Goal: Transaction & Acquisition: Purchase product/service

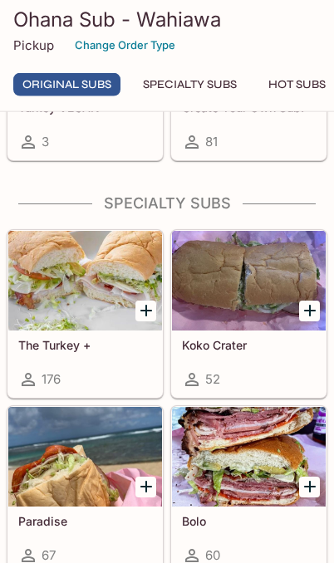
scroll to position [2110, 0]
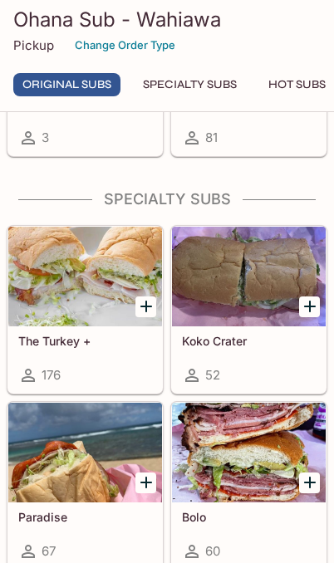
click at [149, 317] on icon "Add The Turkey +" at bounding box center [146, 307] width 20 height 20
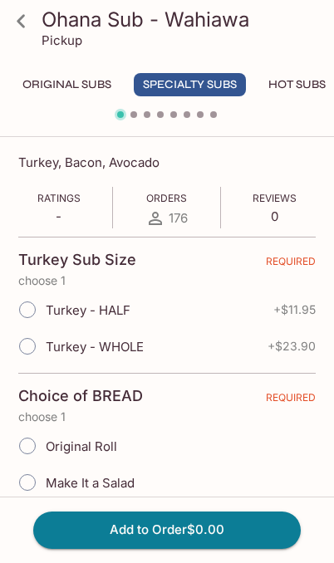
scroll to position [261, 0]
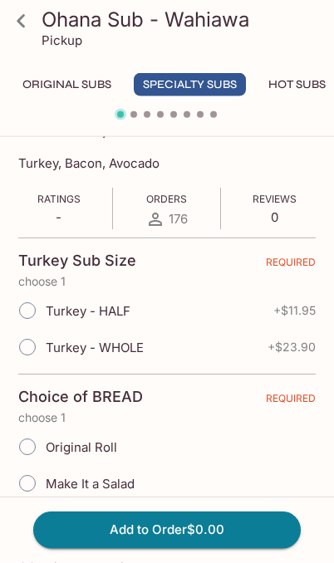
click at [22, 351] on input "Turkey - WHOLE" at bounding box center [27, 347] width 35 height 35
radio input "true"
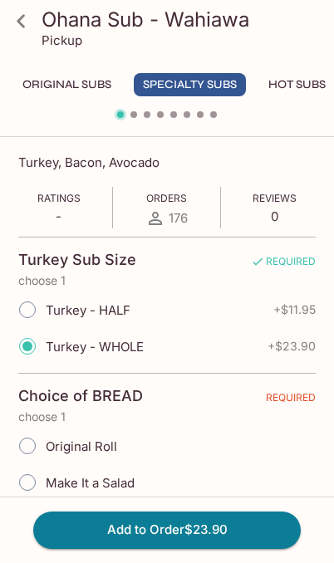
click at [25, 443] on input "Original Roll" at bounding box center [27, 446] width 35 height 35
radio input "true"
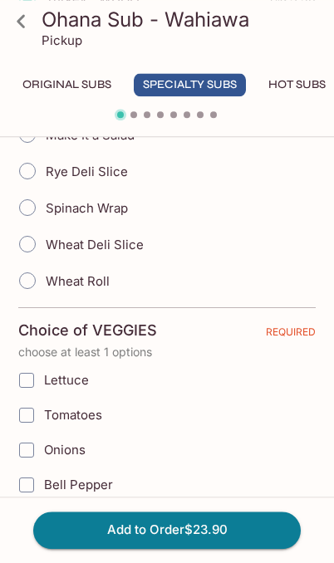
click at [22, 385] on input "Lettuce" at bounding box center [26, 380] width 33 height 33
checkbox input "true"
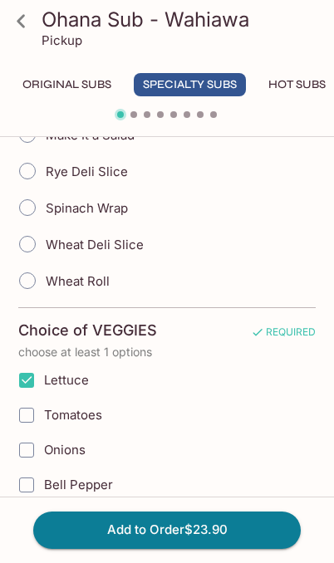
click at [26, 418] on input "Tomatoes" at bounding box center [26, 415] width 33 height 33
checkbox input "true"
click at [29, 448] on input "Onions" at bounding box center [26, 450] width 33 height 33
checkbox input "true"
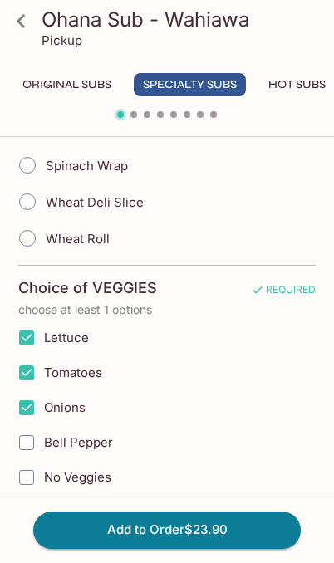
click at [22, 444] on input "Bell Pepper" at bounding box center [26, 442] width 33 height 33
checkbox input "true"
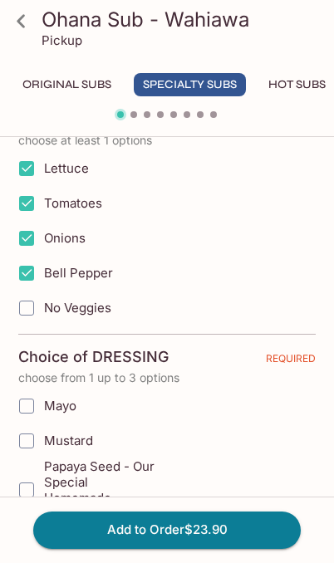
scroll to position [822, 0]
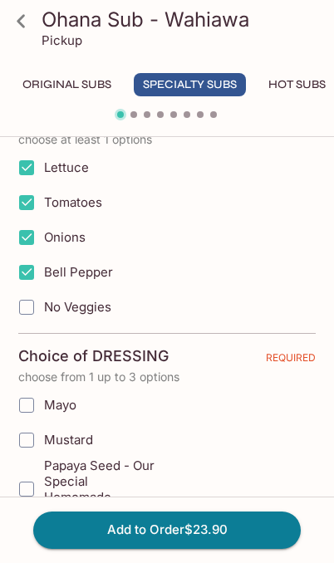
click at [26, 404] on input "Mayo" at bounding box center [26, 405] width 33 height 33
checkbox input "true"
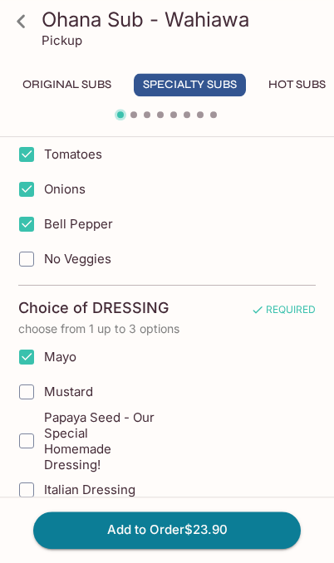
scroll to position [873, 0]
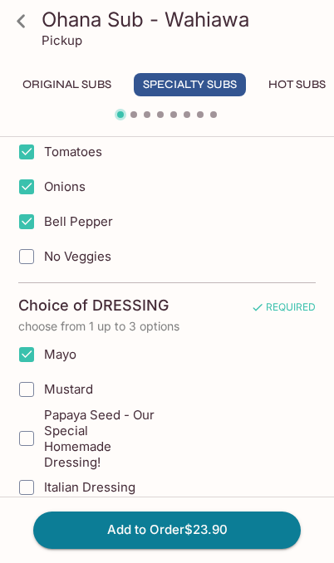
click at [27, 435] on input "Papaya Seed - Our Special Homemade Dressing!" at bounding box center [26, 438] width 33 height 33
checkbox input "true"
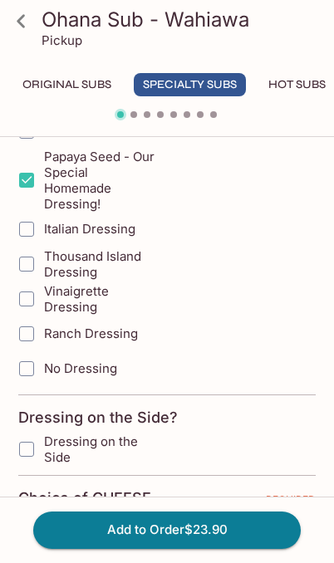
scroll to position [1132, 0]
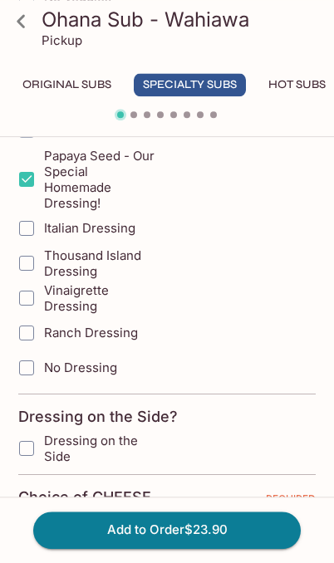
click at [29, 443] on input "Dressing on the Side" at bounding box center [26, 448] width 33 height 33
checkbox input "true"
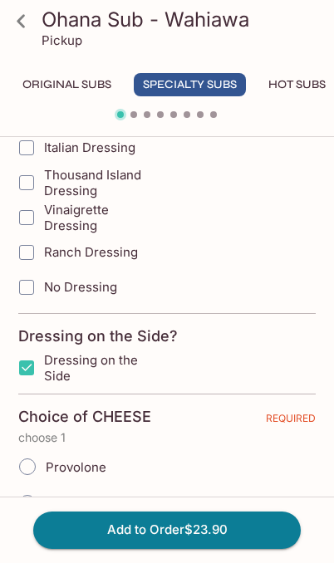
scroll to position [1214, 0]
click at [19, 453] on input "Provolone" at bounding box center [27, 466] width 35 height 35
radio input "true"
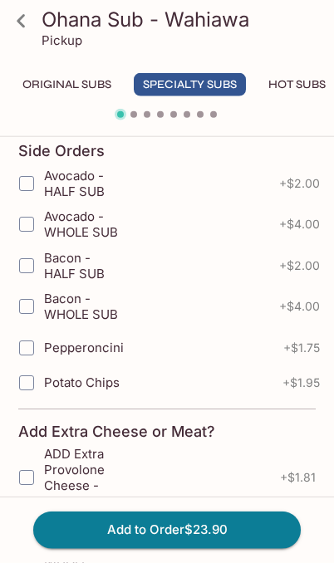
scroll to position [1762, 0]
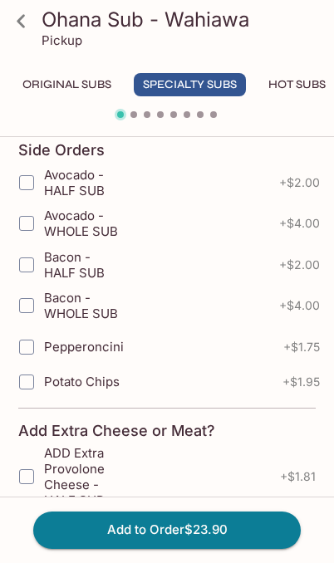
click at [27, 351] on input "Pepperoncini" at bounding box center [26, 347] width 33 height 33
checkbox input "true"
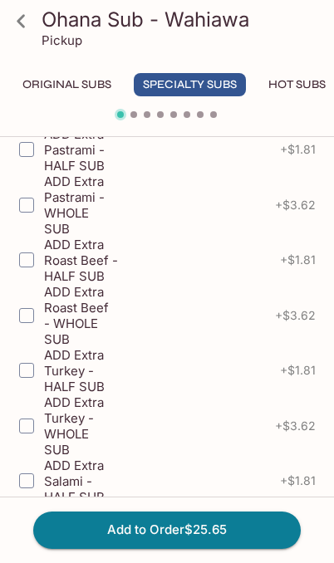
scroll to position [3158, 0]
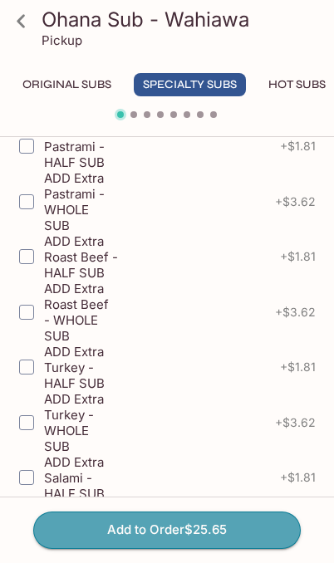
click at [241, 548] on button "Add to Order $25.65" at bounding box center [166, 530] width 267 height 37
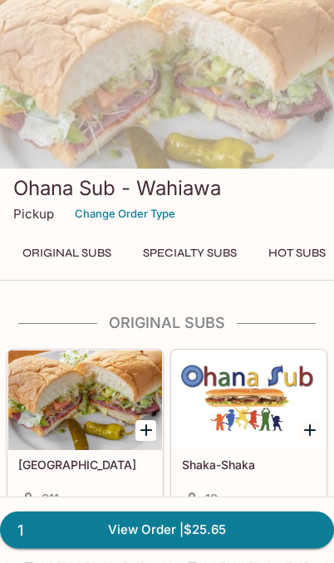
scroll to position [170, 0]
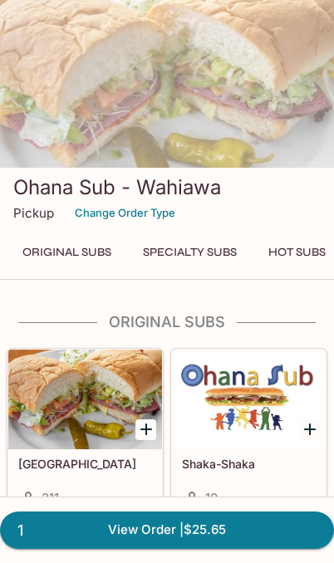
click at [99, 548] on link "1 View Order | $25.65" at bounding box center [167, 530] width 334 height 37
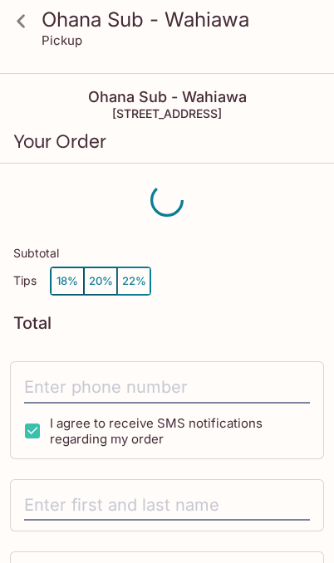
scroll to position [7, 0]
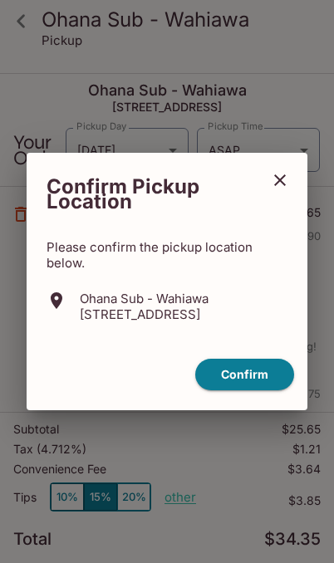
click at [293, 201] on button "close" at bounding box center [280, 180] width 42 height 42
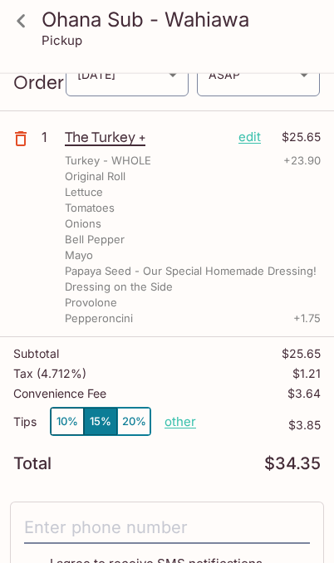
scroll to position [0, 0]
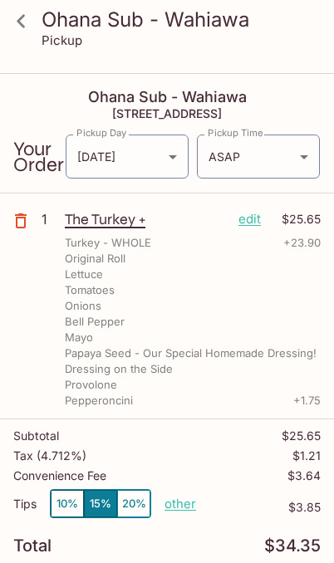
click at [28, 20] on icon at bounding box center [21, 21] width 29 height 29
